Goal: Task Accomplishment & Management: Complete application form

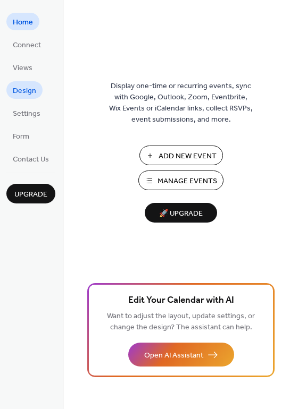
click at [31, 88] on span "Design" at bounding box center [24, 91] width 23 height 11
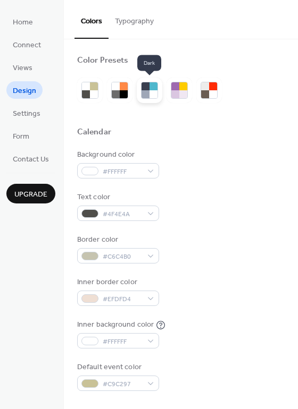
click at [147, 93] on div at bounding box center [145, 94] width 8 height 8
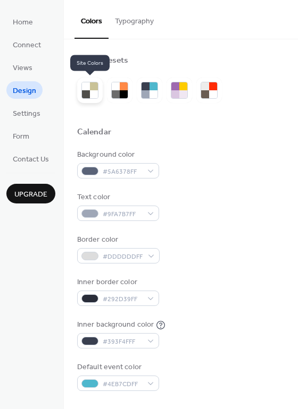
click at [90, 91] on div at bounding box center [94, 94] width 8 height 8
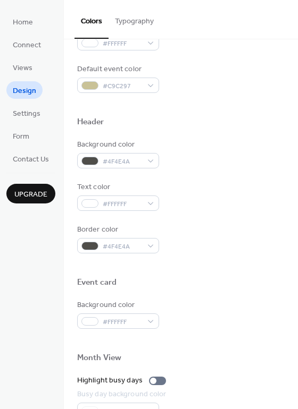
scroll to position [307, 0]
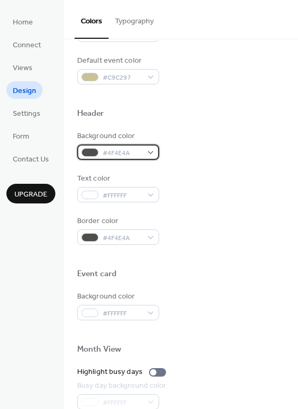
click at [146, 153] on div "#4F4E4A" at bounding box center [118, 152] width 82 height 15
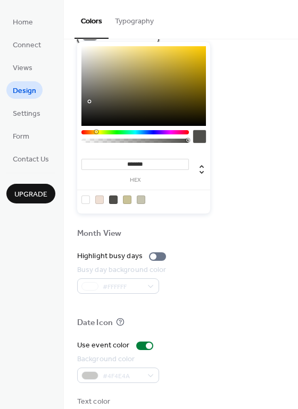
scroll to position [427, 0]
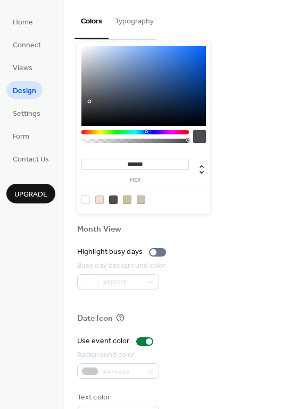
click at [146, 132] on div at bounding box center [134, 132] width 107 height 4
click at [203, 88] on div at bounding box center [143, 86] width 124 height 80
type input "*******"
click at [205, 97] on div at bounding box center [143, 86] width 124 height 80
click at [227, 150] on div "Event card" at bounding box center [180, 156] width 207 height 14
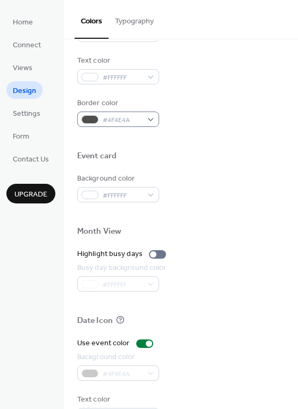
scroll to position [455, 0]
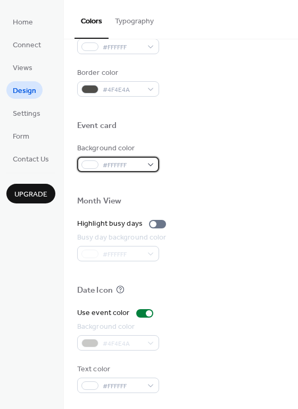
click at [149, 163] on div "#FFFFFF" at bounding box center [118, 164] width 82 height 15
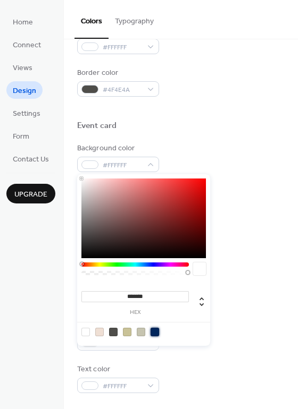
click at [156, 334] on div at bounding box center [154, 332] width 9 height 9
type input "*******"
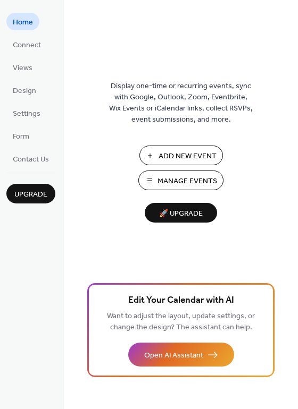
click at [176, 180] on span "Manage Events" at bounding box center [187, 181] width 60 height 11
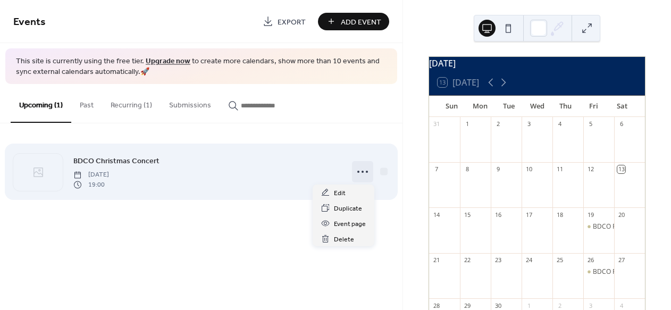
click at [361, 171] on icon at bounding box center [362, 171] width 17 height 17
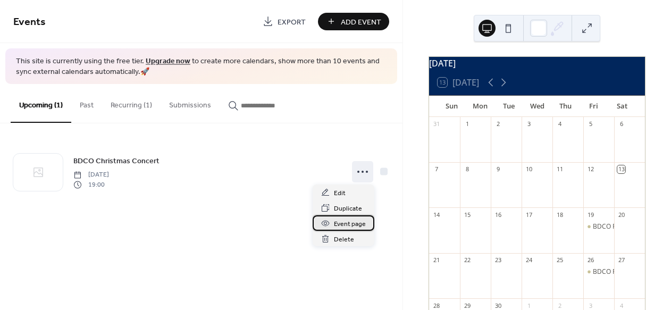
click at [339, 223] on span "Event page" at bounding box center [350, 223] width 32 height 11
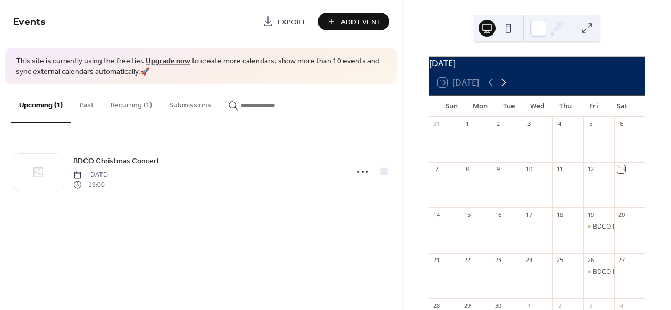
click at [506, 86] on icon at bounding box center [503, 82] width 13 height 13
click at [507, 86] on icon at bounding box center [503, 82] width 13 height 13
click at [508, 86] on icon at bounding box center [503, 82] width 13 height 13
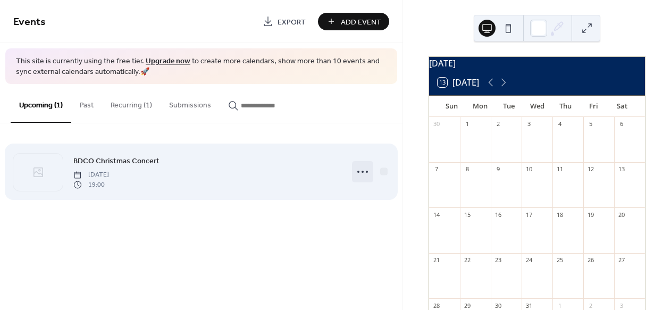
click at [359, 171] on icon at bounding box center [362, 171] width 17 height 17
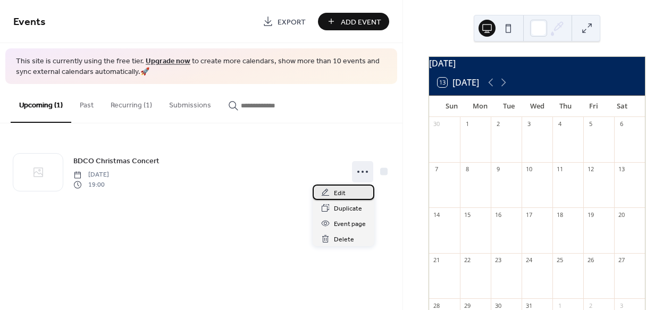
click at [335, 191] on span "Edit" at bounding box center [340, 193] width 12 height 11
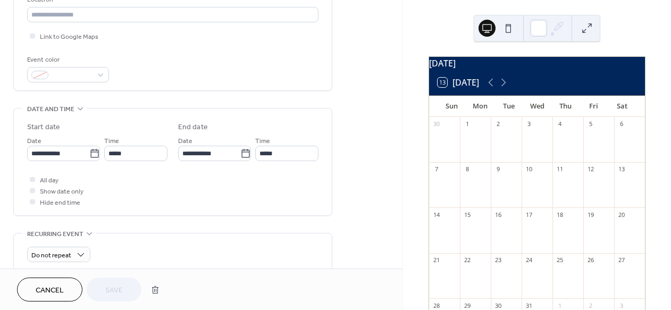
scroll to position [243, 0]
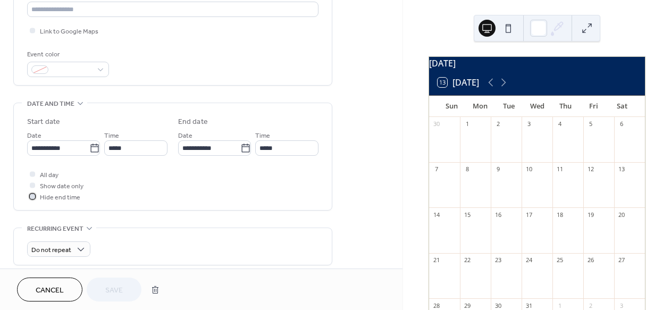
click at [32, 193] on div at bounding box center [32, 195] width 5 height 5
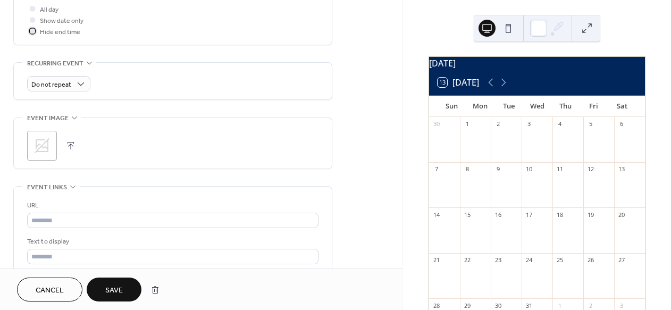
scroll to position [409, 0]
click at [47, 143] on icon at bounding box center [41, 145] width 17 height 17
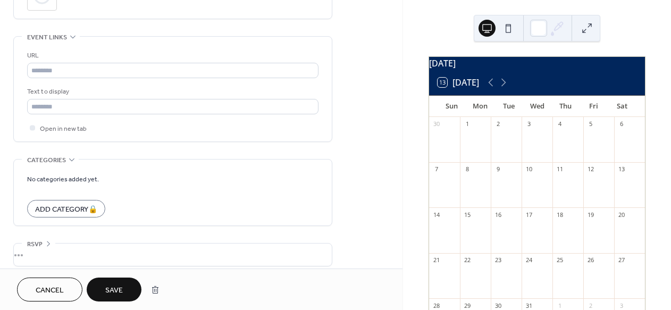
scroll to position [567, 0]
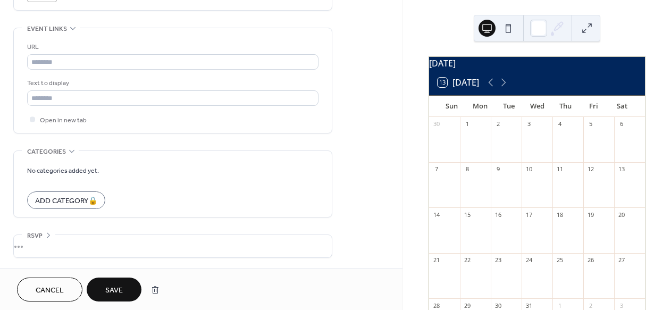
click at [126, 249] on div "•••" at bounding box center [173, 246] width 318 height 22
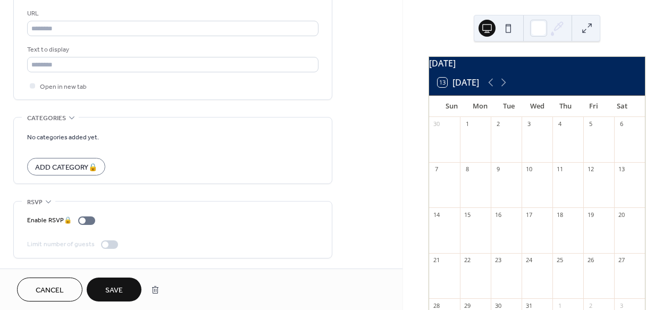
scroll to position [601, 0]
click at [110, 288] on span "Save" at bounding box center [114, 290] width 18 height 11
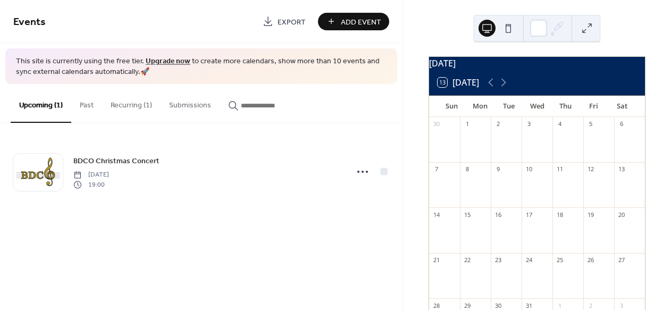
click at [350, 19] on span "Add Event" at bounding box center [361, 21] width 40 height 11
